Goal: Task Accomplishment & Management: Complete application form

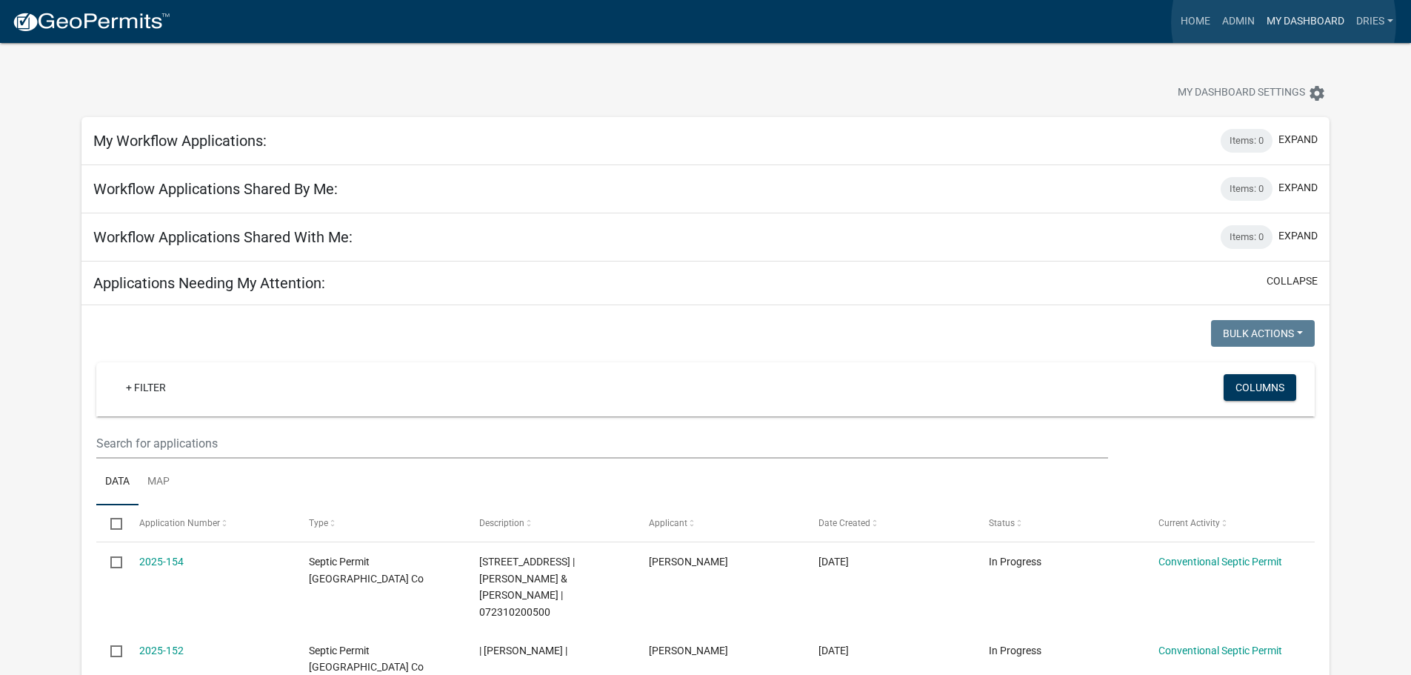
click at [1283, 22] on link "My Dashboard" at bounding box center [1305, 21] width 90 height 28
click at [1286, 19] on link "My Dashboard" at bounding box center [1305, 21] width 90 height 28
click at [1290, 18] on link "My Dashboard" at bounding box center [1305, 21] width 90 height 28
click at [1195, 16] on link "Home" at bounding box center [1195, 21] width 41 height 28
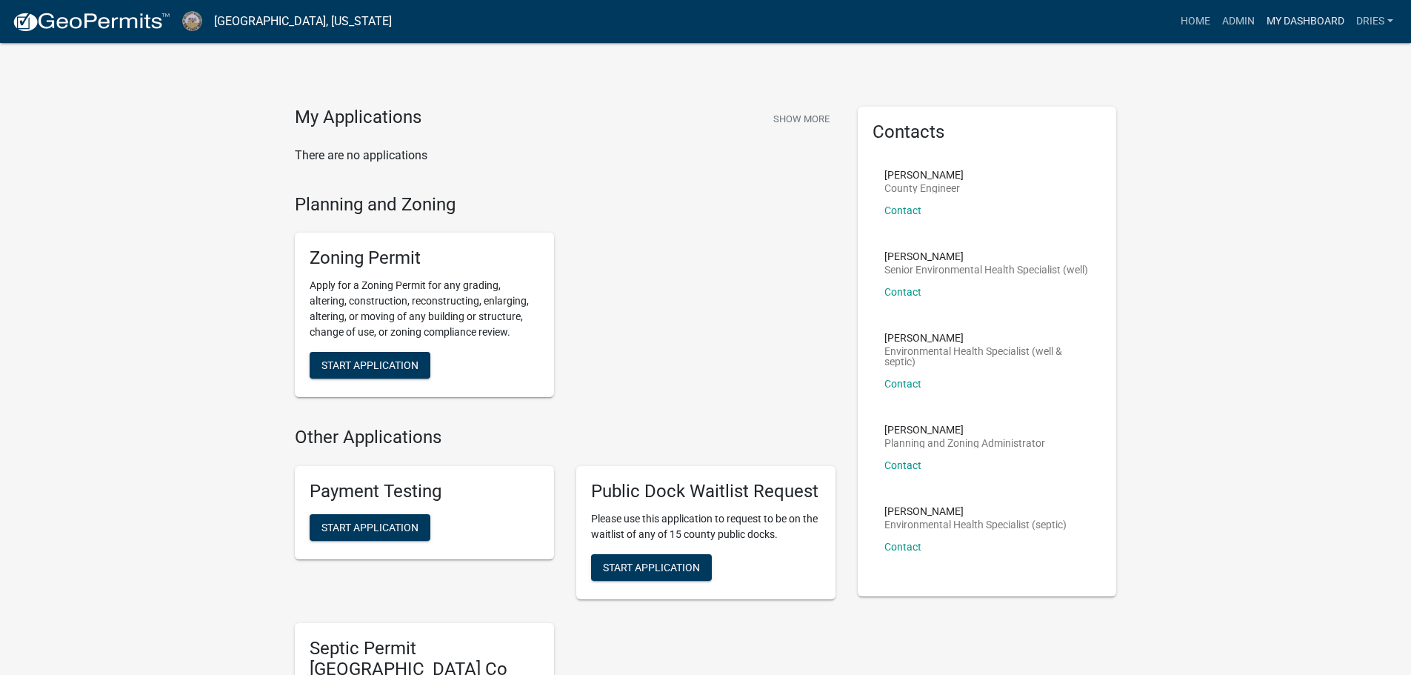
click at [1310, 20] on link "My Dashboard" at bounding box center [1305, 21] width 90 height 28
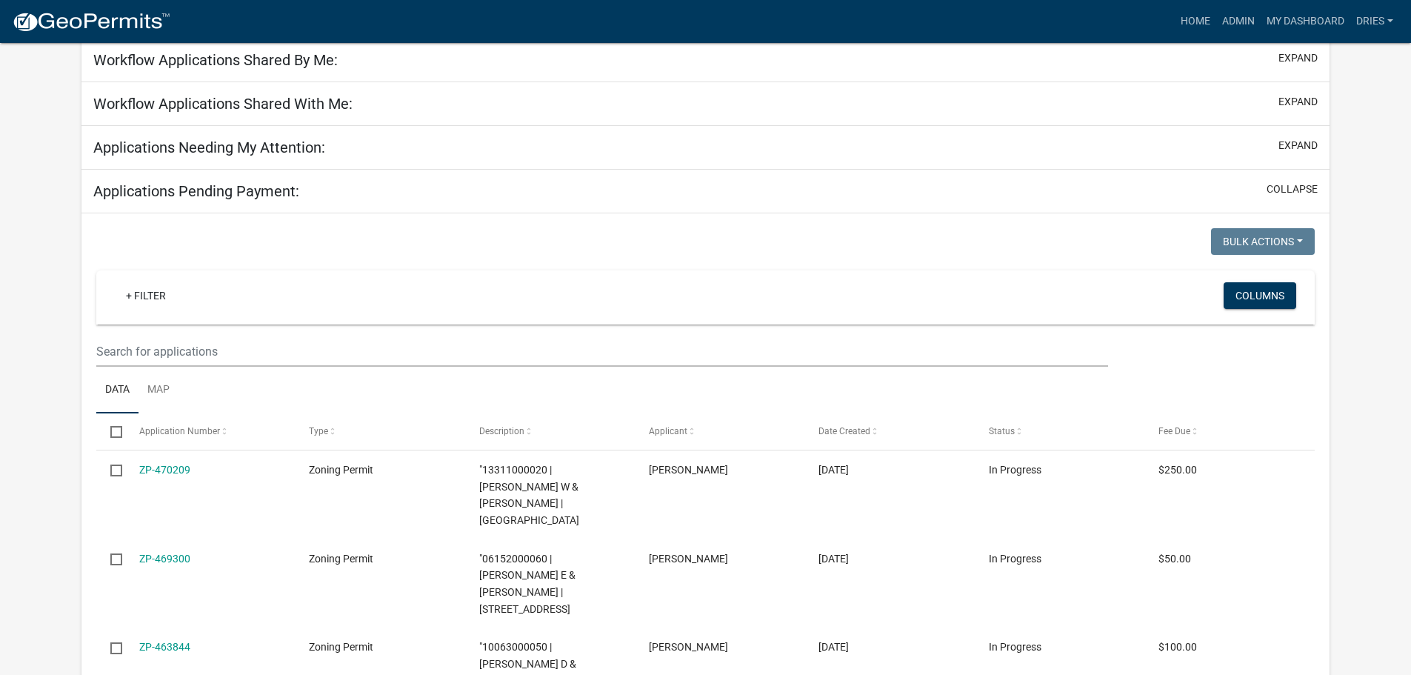
scroll to position [124, 0]
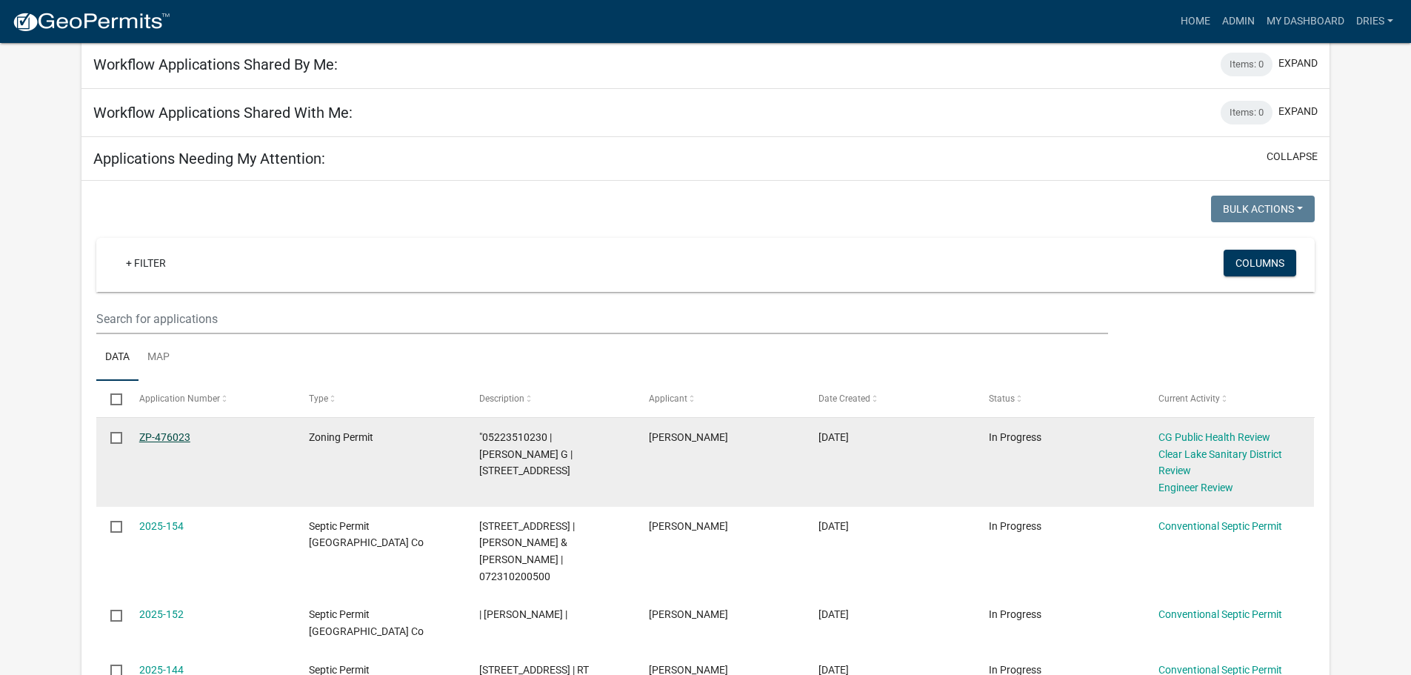
click at [170, 431] on link "ZP-476023" at bounding box center [164, 437] width 51 height 12
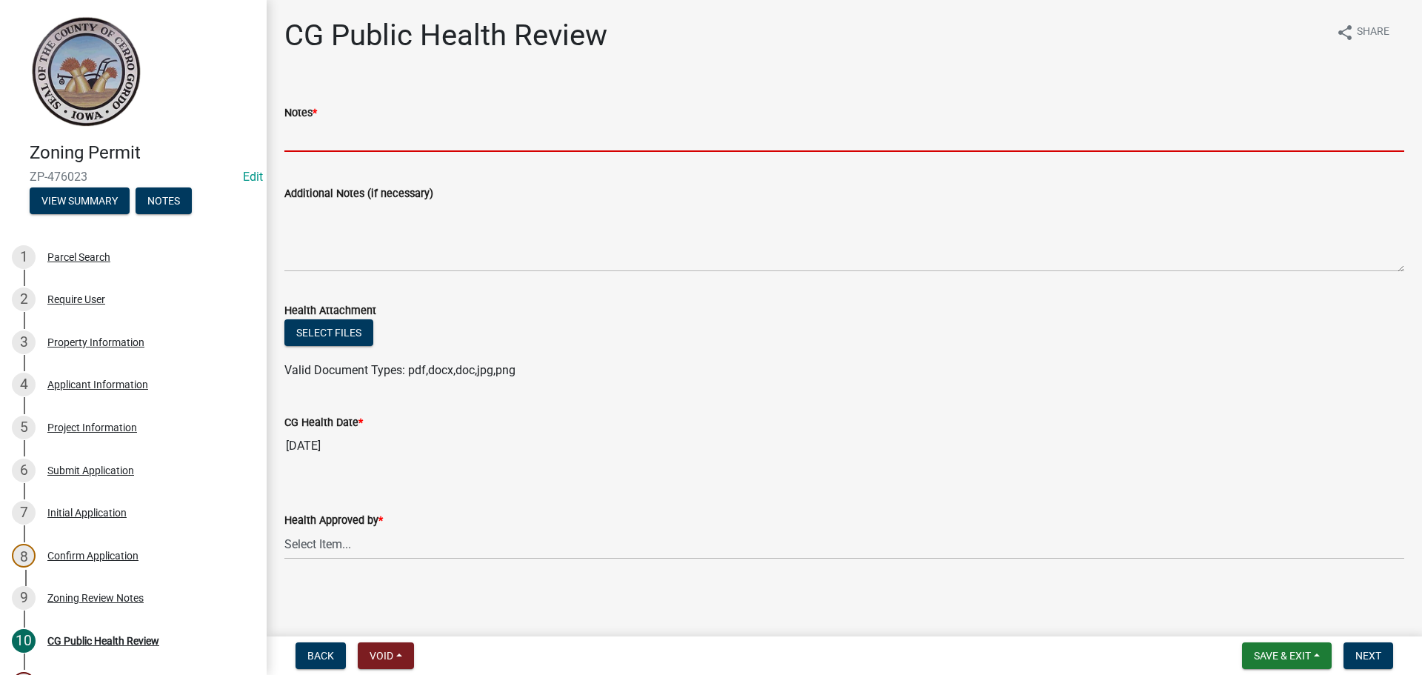
click at [307, 133] on input "Notes *" at bounding box center [844, 136] width 1120 height 30
type input "NA"
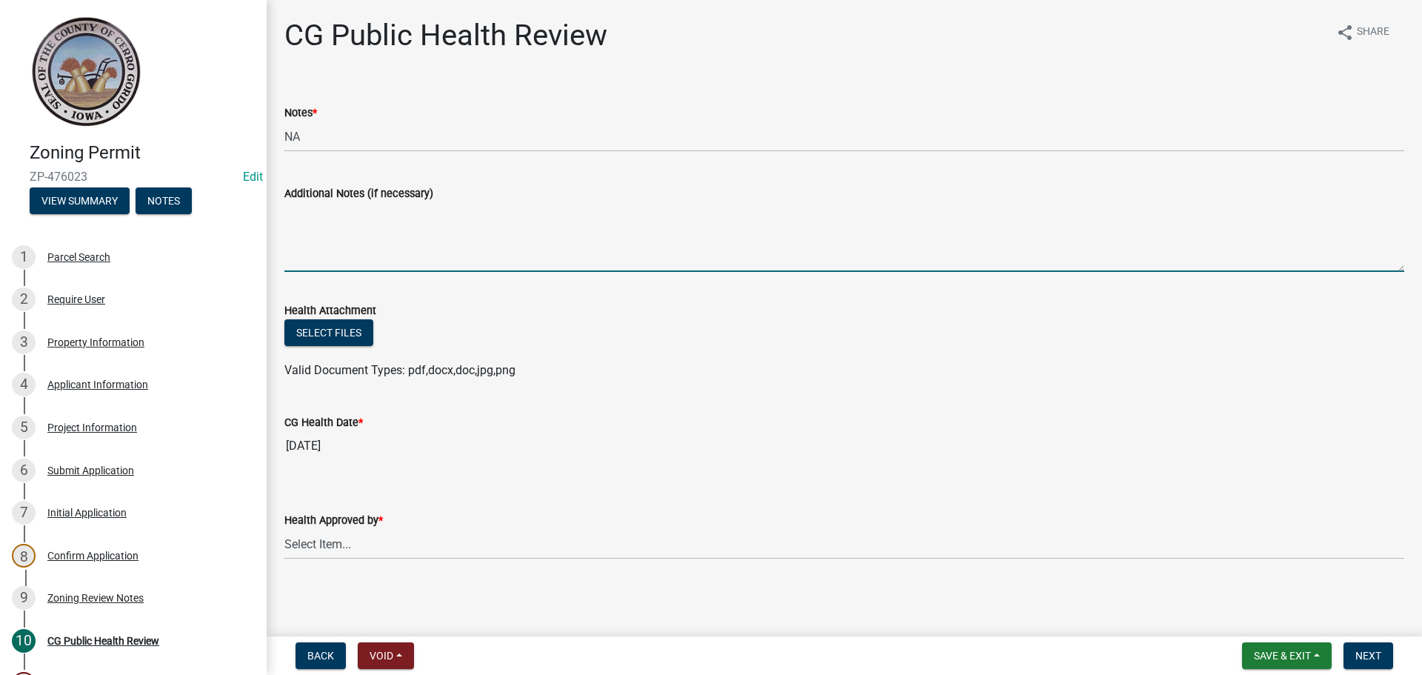
click at [299, 222] on textarea "Additional Notes (if necessary)" at bounding box center [844, 237] width 1120 height 70
paste textarea "Retaining wall And paver patio"
click at [367, 212] on textarea "Retaining wall And paver patio" at bounding box center [844, 237] width 1120 height 70
click at [444, 215] on textarea "Retaining wall and paver patio" at bounding box center [844, 237] width 1120 height 70
type textarea "Retaining wall and paver patio."
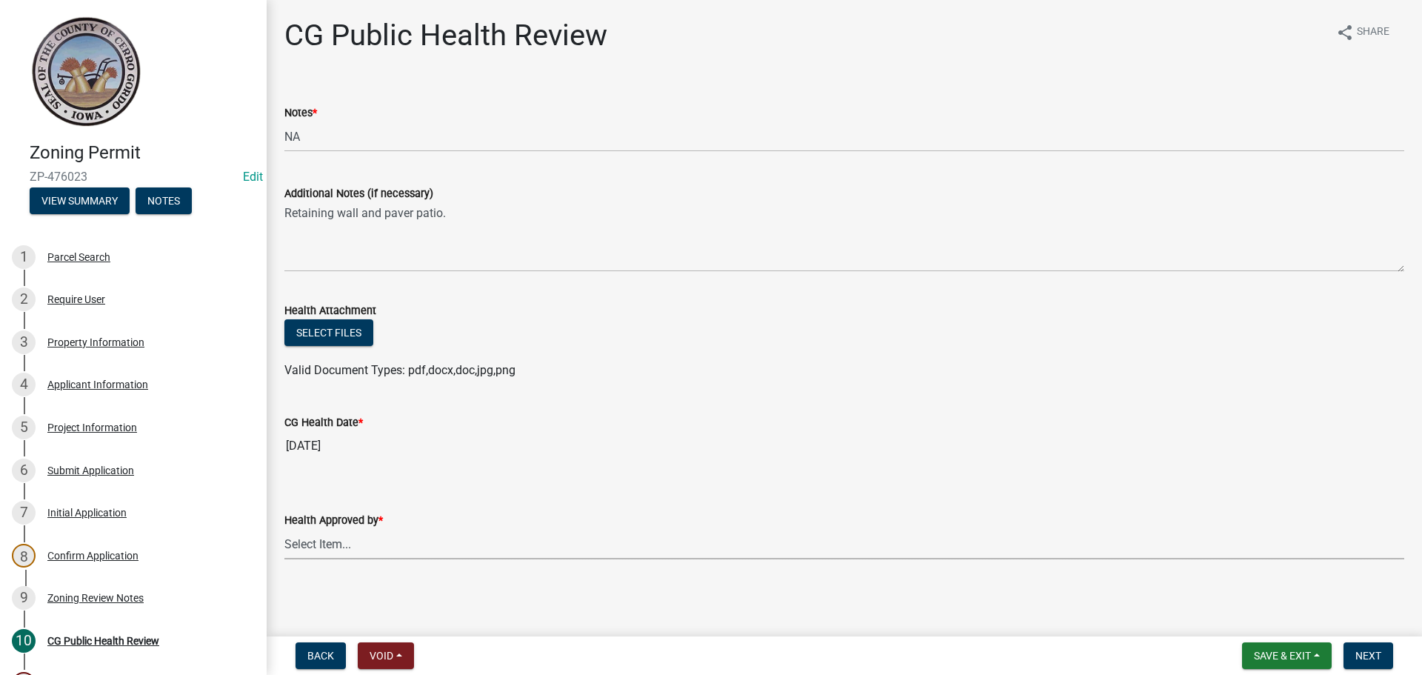
click at [416, 543] on select "Select Item... [PERSON_NAME] [PERSON_NAME] [PERSON_NAME]" at bounding box center [844, 544] width 1120 height 30
click at [284, 529] on select "Select Item... [PERSON_NAME] [PERSON_NAME] [PERSON_NAME]" at bounding box center [844, 544] width 1120 height 30
select select "037176cc-34bf-4da4-b28d-ae68c61bb9b8"
click at [1368, 654] on span "Next" at bounding box center [1368, 655] width 26 height 12
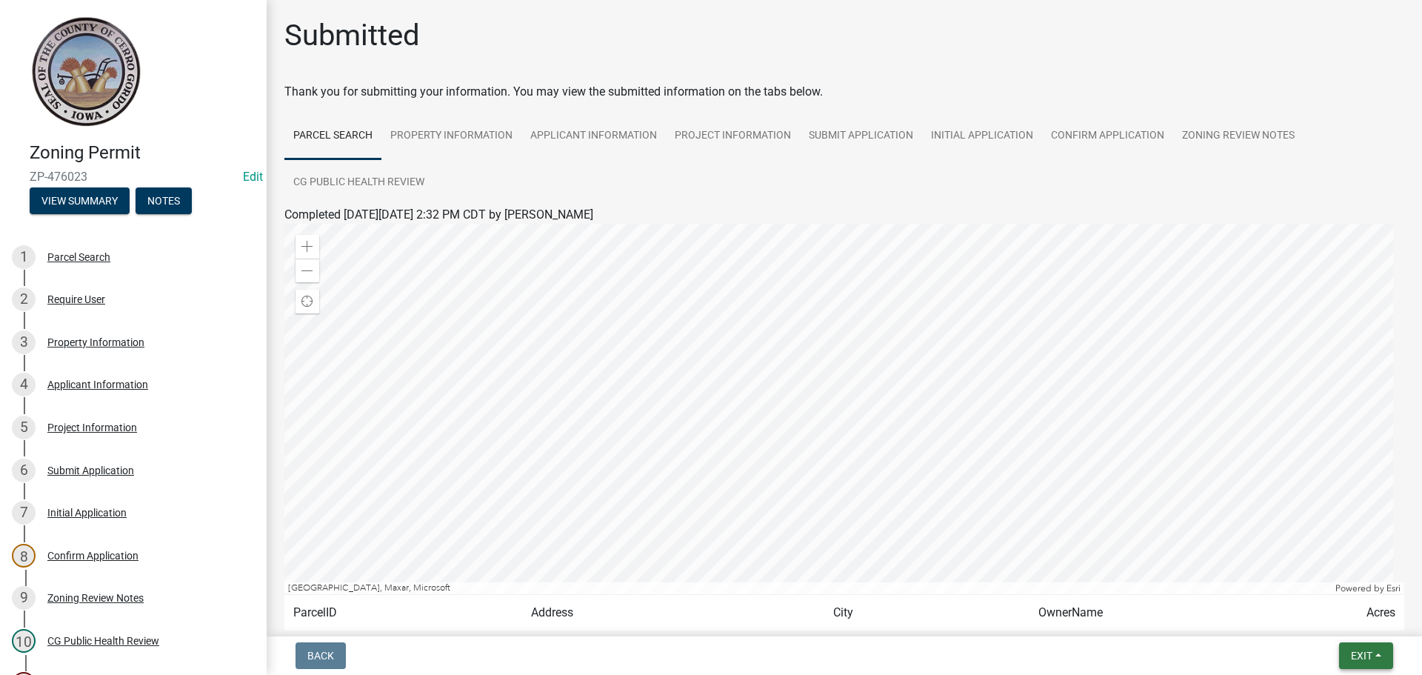
click at [1361, 656] on span "Exit" at bounding box center [1361, 655] width 21 height 12
click at [1328, 617] on button "Save & Exit" at bounding box center [1334, 617] width 118 height 36
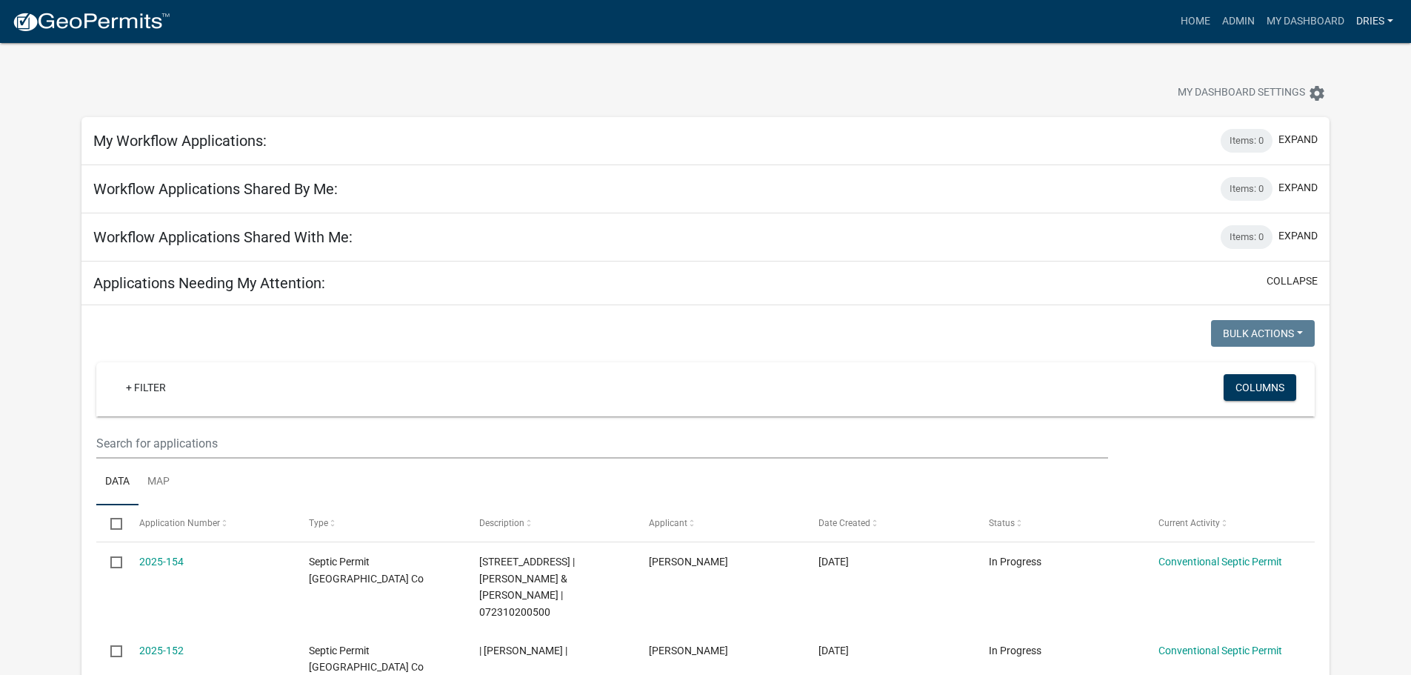
click at [1369, 19] on link "dries" at bounding box center [1374, 21] width 49 height 28
click at [1319, 141] on link "Logout" at bounding box center [1339, 145] width 118 height 36
